Goal: Check status: Check status

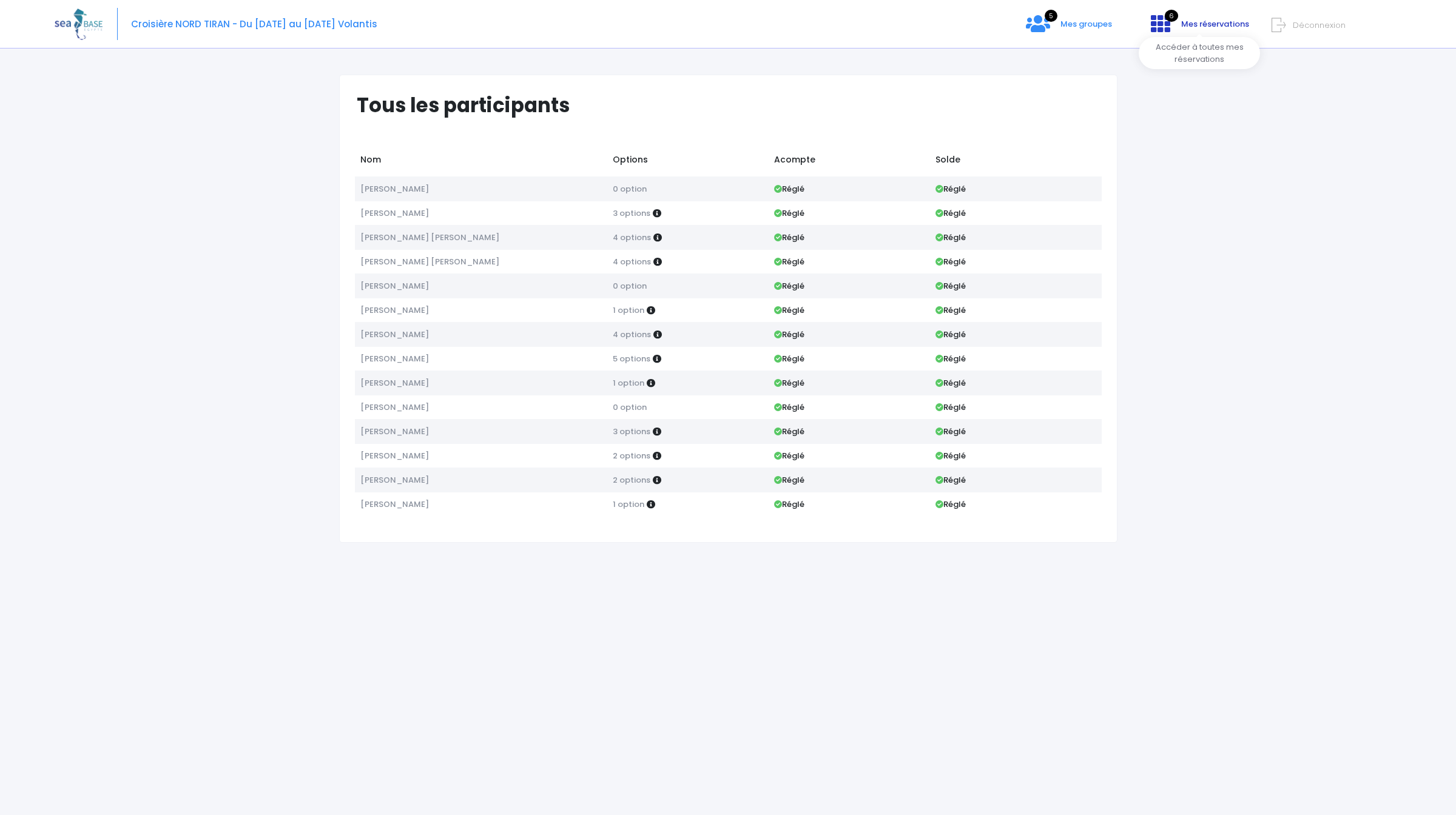
click at [1178, 15] on span "6" at bounding box center [1171, 15] width 14 height 12
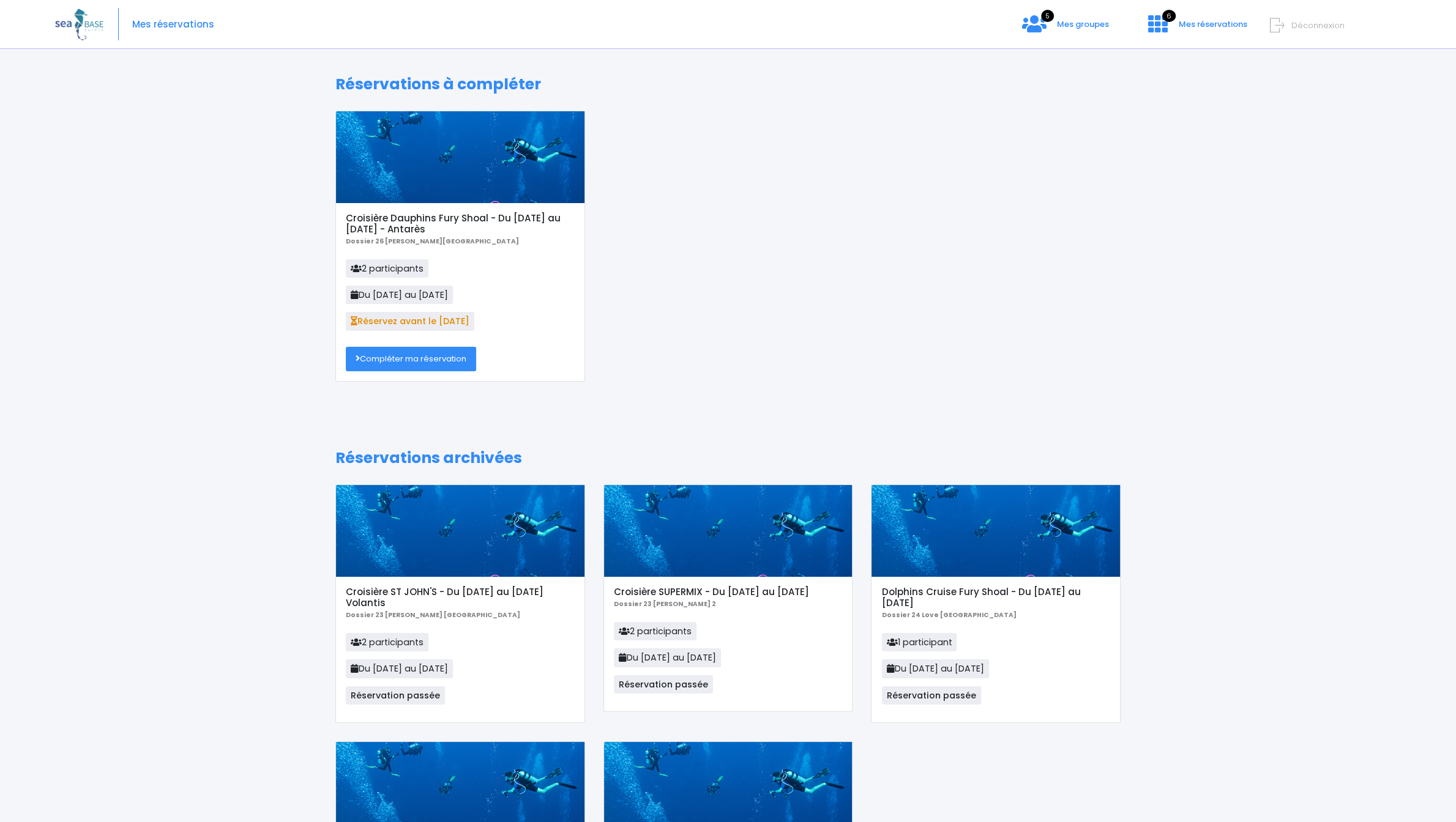
click at [478, 221] on h5 "Croisière Dauphins Fury Shoal - Du [DATE] au [DATE] - Antarès" at bounding box center [460, 224] width 229 height 22
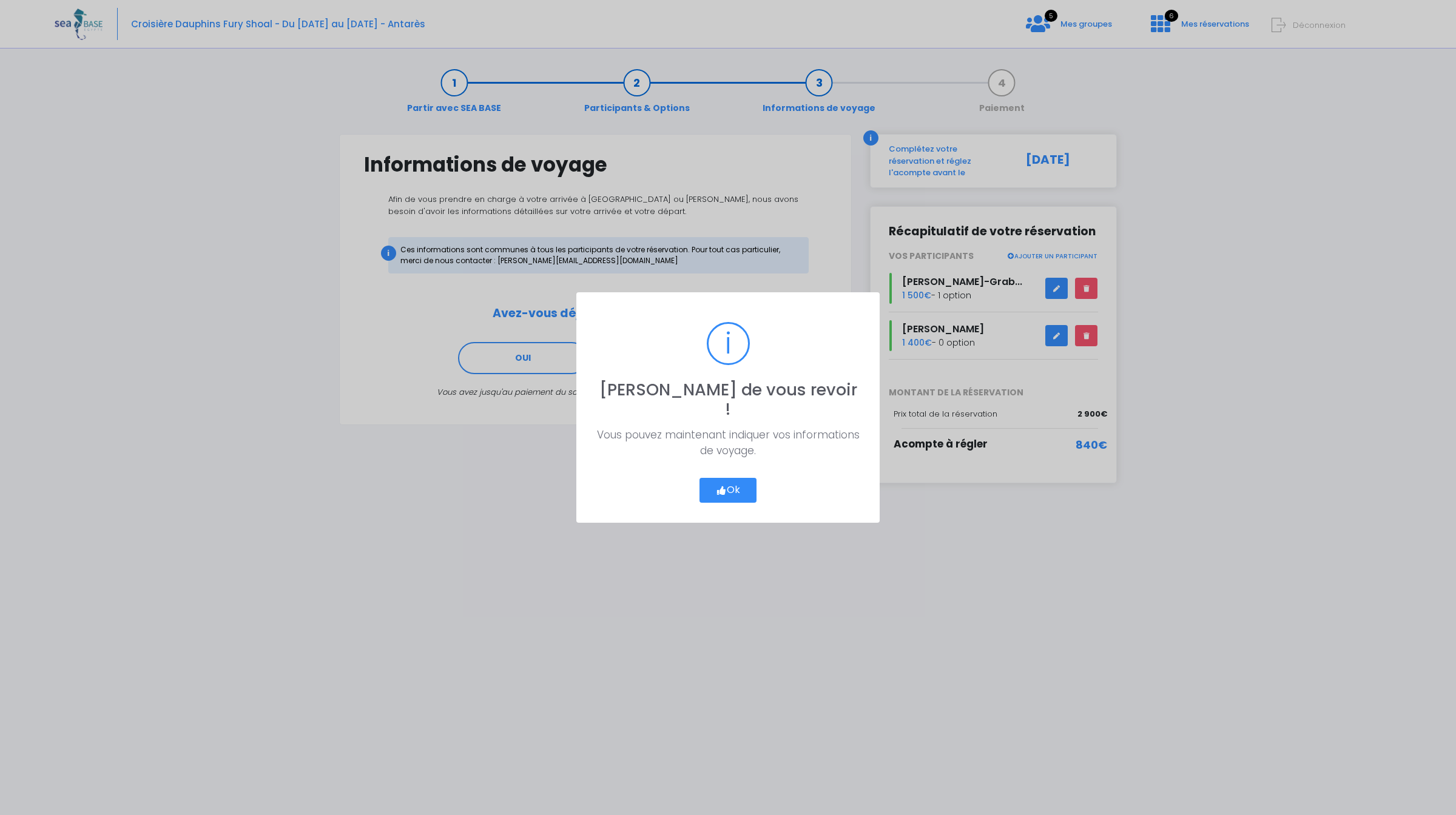
click at [709, 480] on button "Ok" at bounding box center [728, 491] width 57 height 26
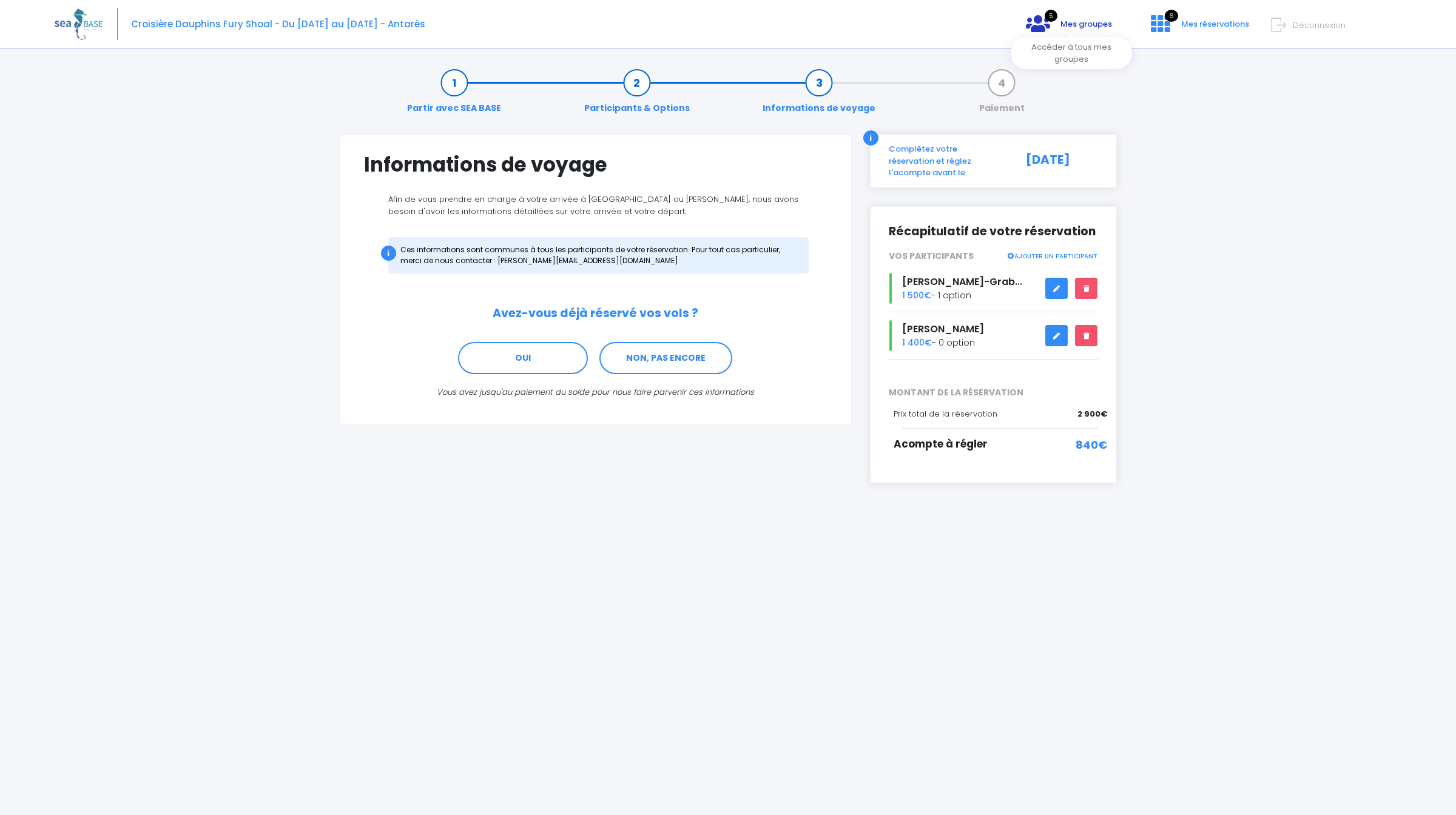
click at [1087, 20] on span "Mes groupes" at bounding box center [1086, 24] width 52 height 11
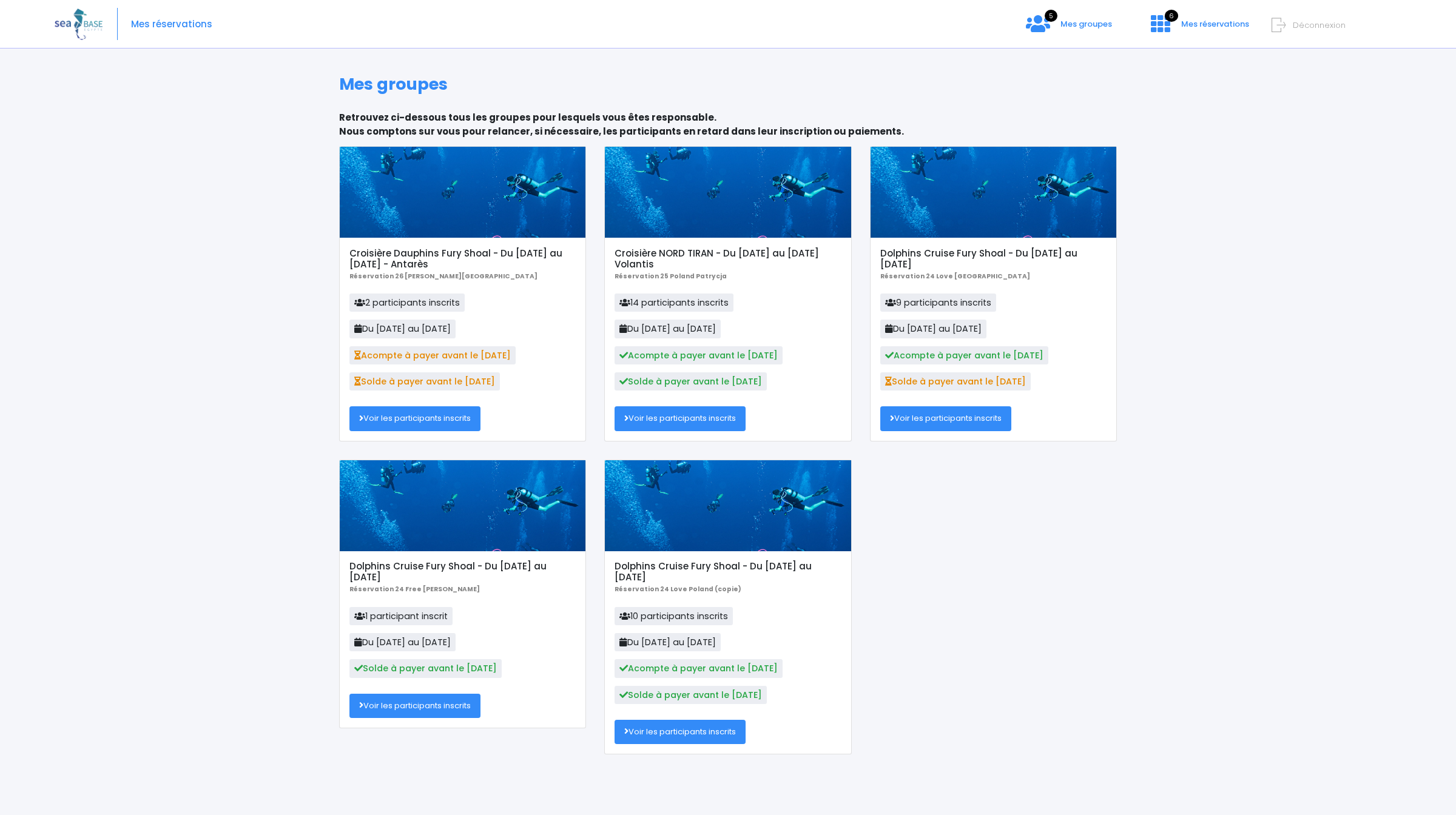
click at [446, 303] on span "2 participants inscrits" at bounding box center [406, 302] width 115 height 19
click at [576, 293] on div "Croisière Dauphins Fury Shoal - Du 10/10/26 au 17/10/26 - Antarès Réservation 2…" at bounding box center [462, 339] width 246 height 203
click at [534, 398] on p "2 participants inscrits Du 10/10/26 au 17/10/26 Acompte à payer avant le 31/05/…" at bounding box center [462, 346] width 227 height 105
click at [491, 219] on div at bounding box center [462, 192] width 246 height 91
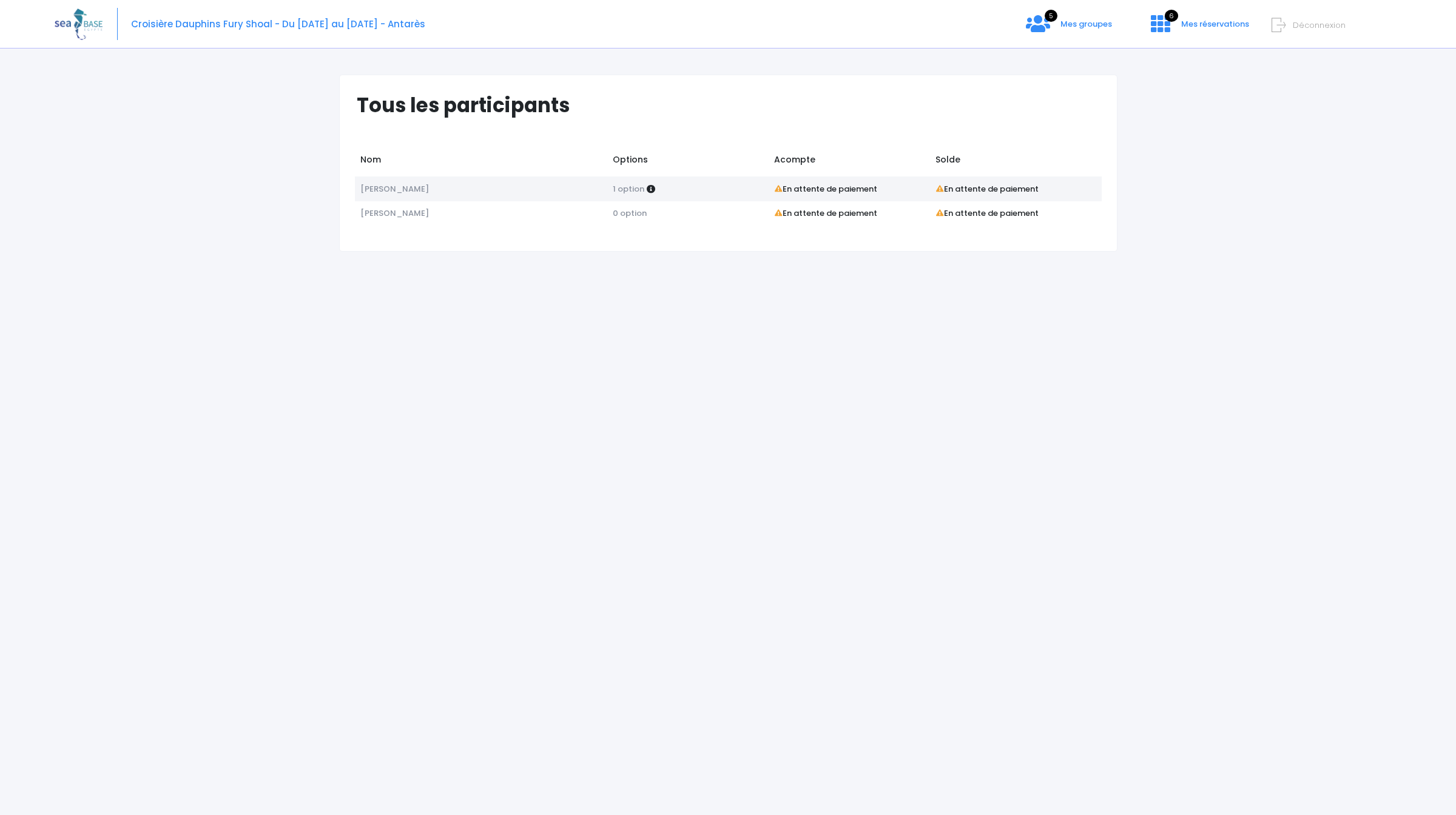
drag, startPoint x: 293, startPoint y: 25, endPoint x: 390, endPoint y: 27, distance: 97.0
click at [390, 27] on span "Croisière Dauphins Fury Shoal - Du [DATE] au [DATE] - Antarès" at bounding box center [278, 24] width 294 height 13
click at [1192, 17] on div "Croisière Dauphins Fury Shoal - Du [DATE] au [DATE] - Antarès 5 Mes groupes 6" at bounding box center [719, 24] width 1329 height 48
click at [1192, 22] on span "Mes réservations" at bounding box center [1215, 24] width 68 height 11
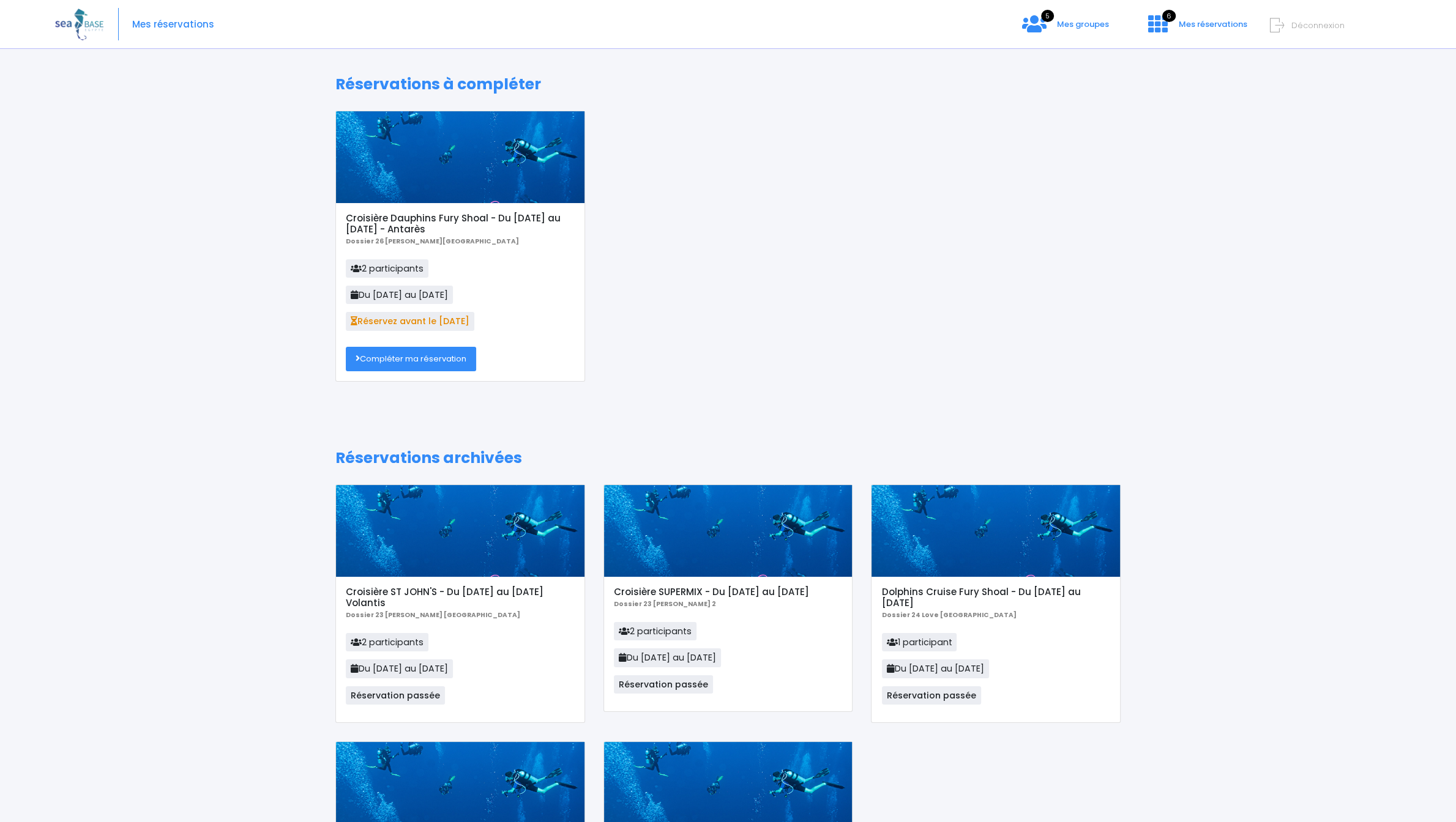
click at [542, 174] on div at bounding box center [460, 157] width 248 height 92
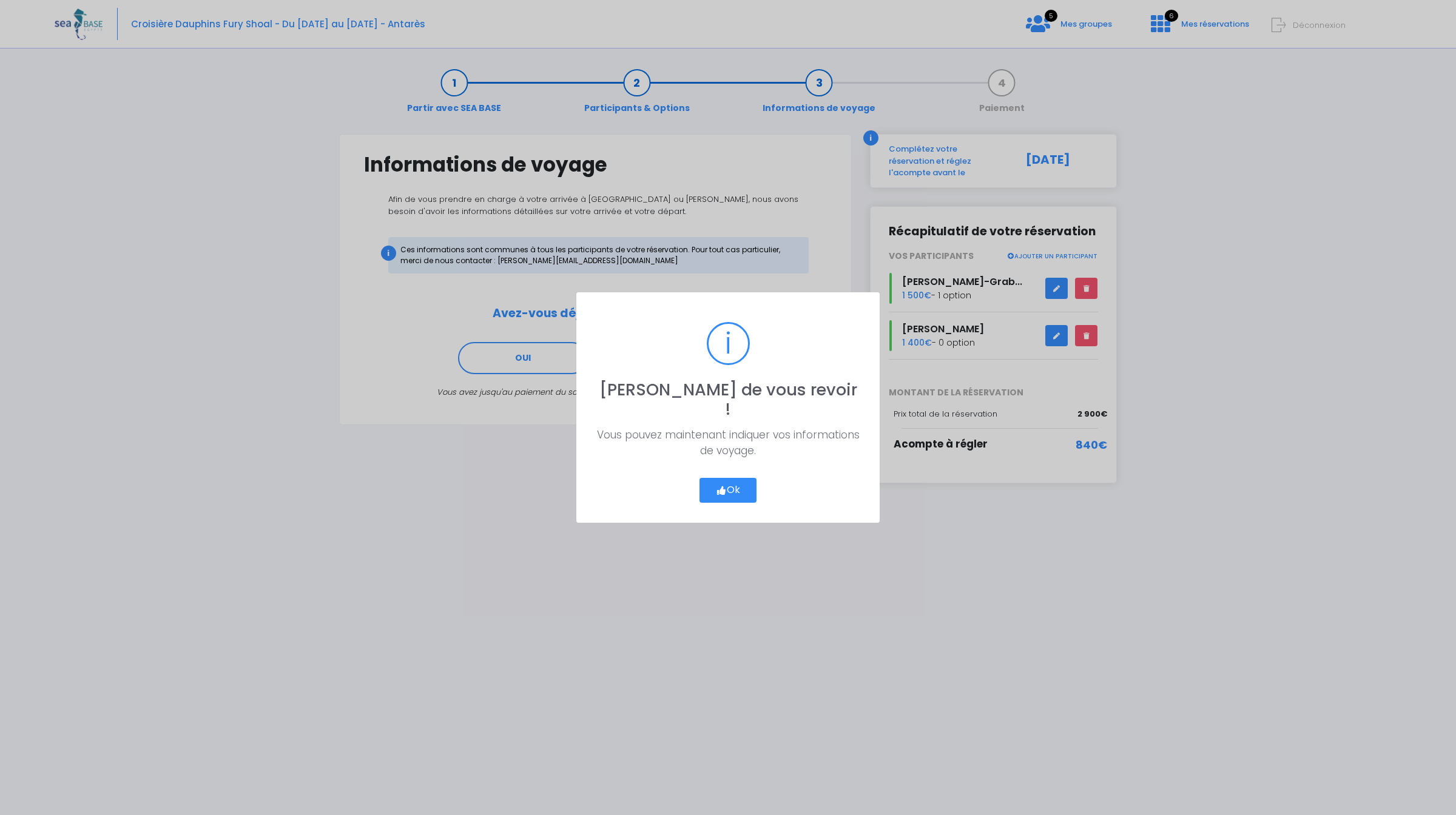
click at [736, 478] on button "Ok" at bounding box center [728, 491] width 57 height 26
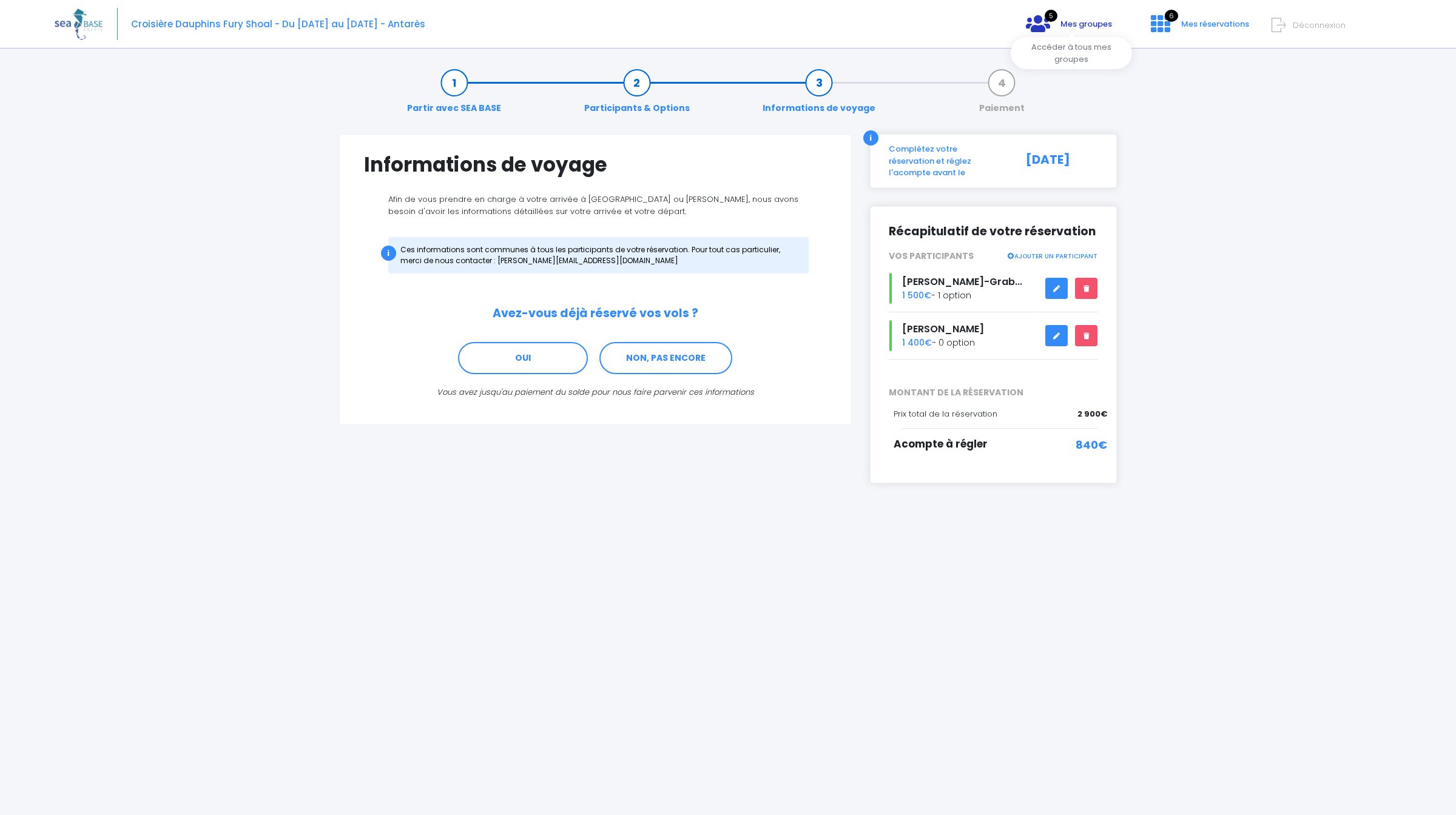
click at [1059, 24] on link "5 Mes groupes" at bounding box center [1068, 28] width 106 height 11
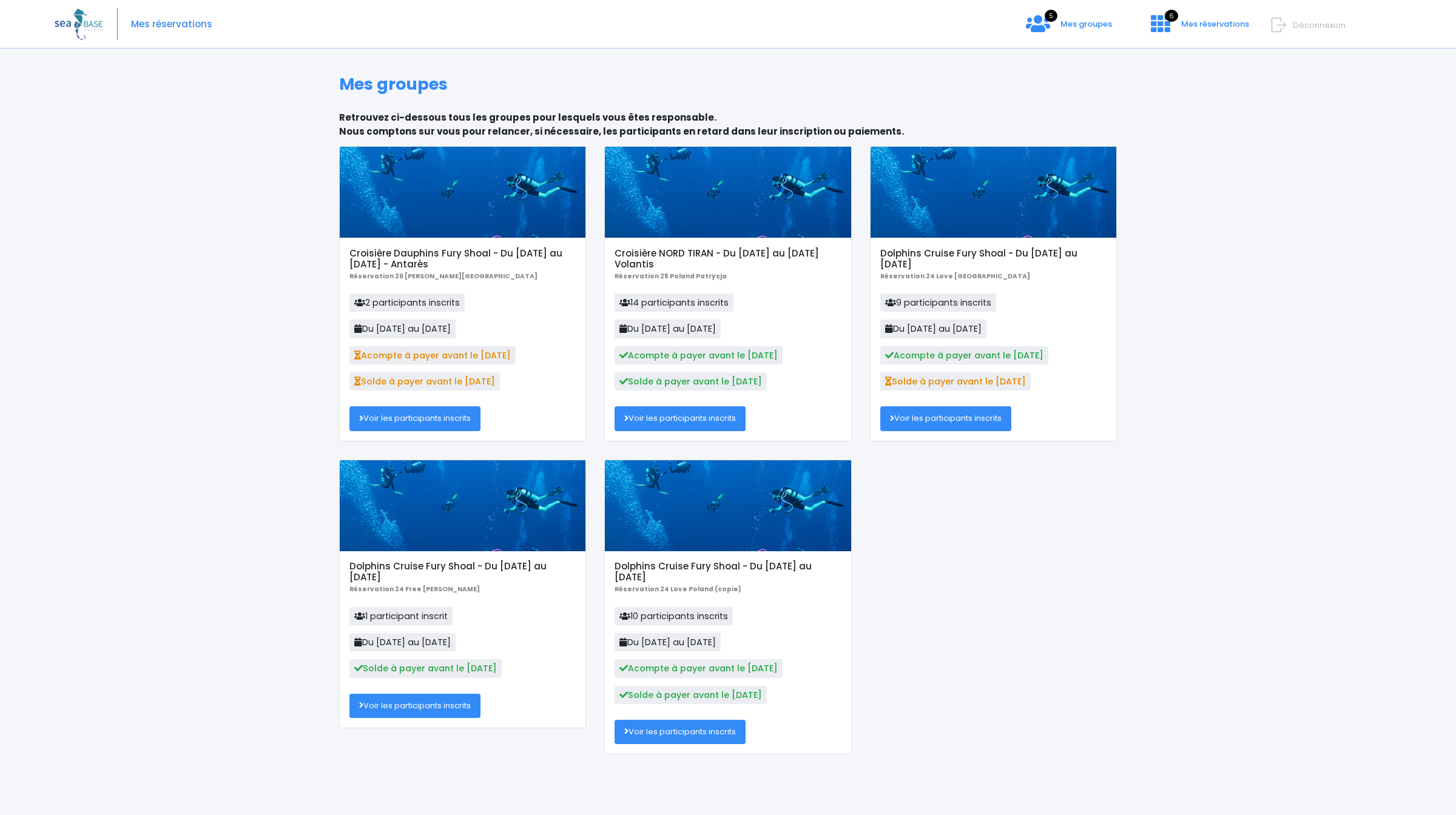
click at [516, 256] on h5 "Croisière Dauphins Fury Shoal - Du [DATE] au [DATE] - Antarès" at bounding box center [462, 259] width 227 height 22
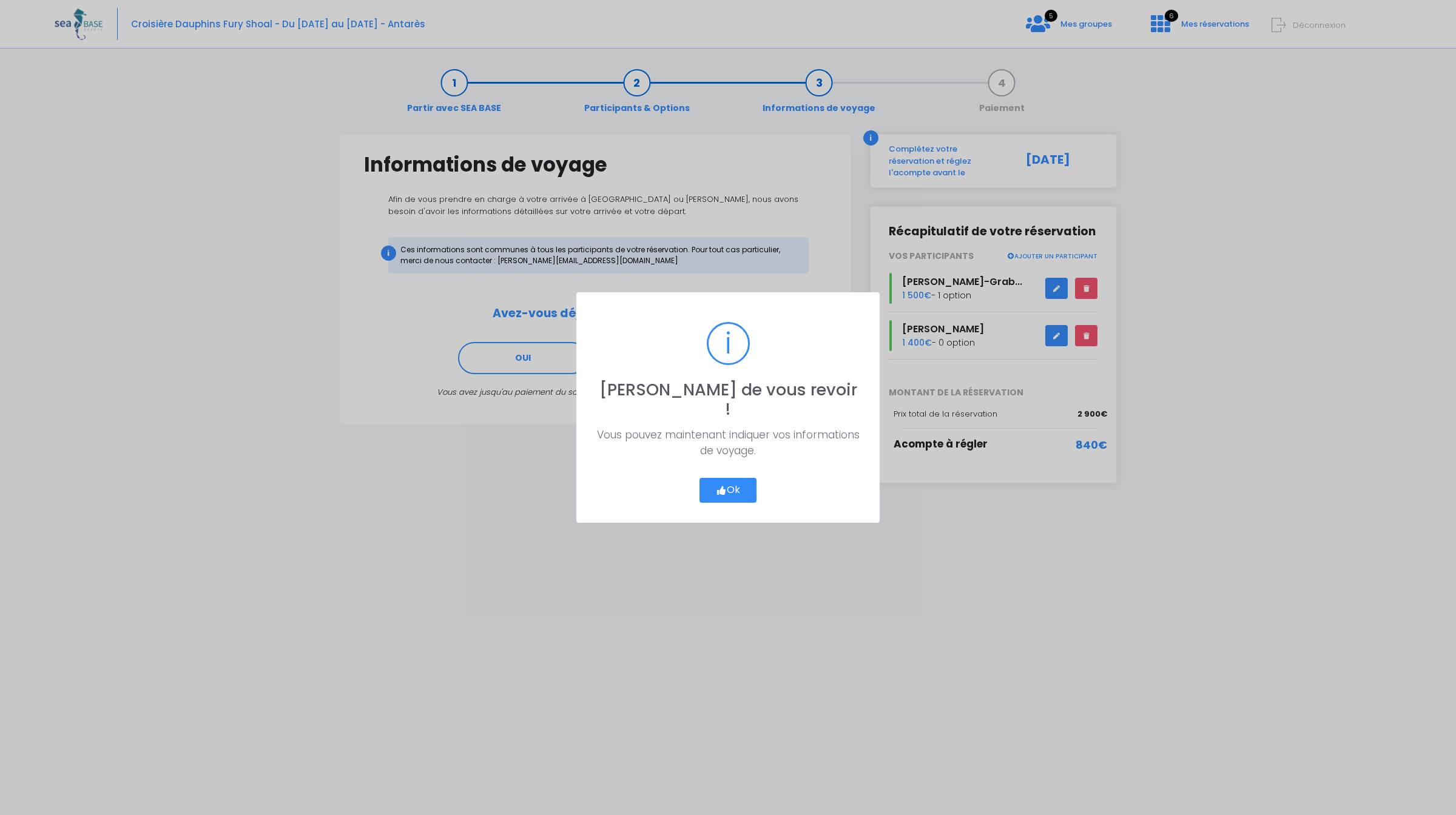
click at [742, 484] on button "Ok" at bounding box center [728, 491] width 57 height 26
